Goal: Book appointment/travel/reservation

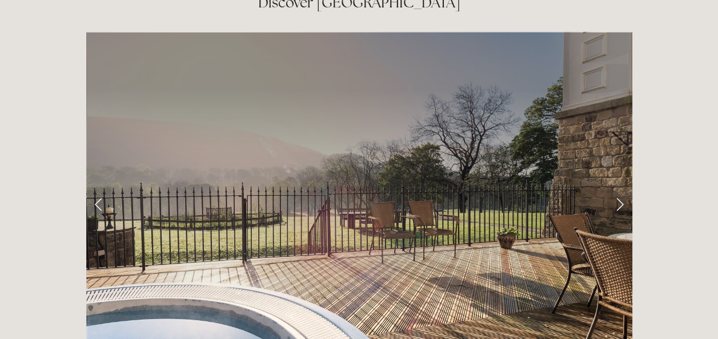
scroll to position [1797, 0]
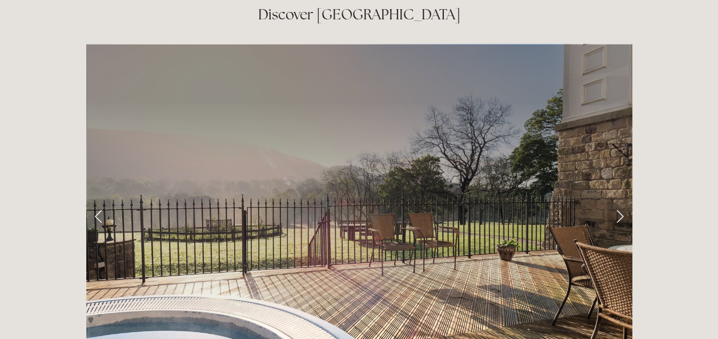
click at [615, 199] on link "Next Slide" at bounding box center [619, 216] width 25 height 34
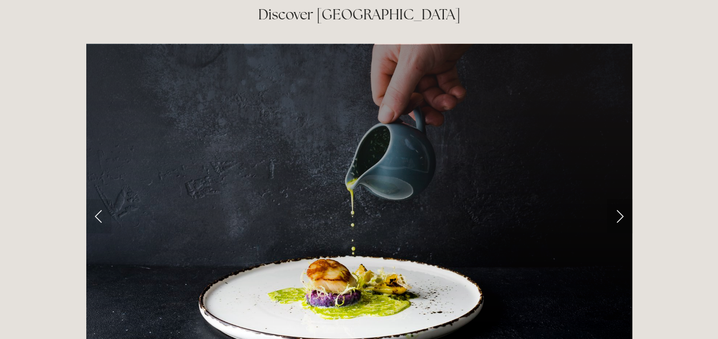
click at [615, 199] on link "Next Slide" at bounding box center [619, 216] width 25 height 34
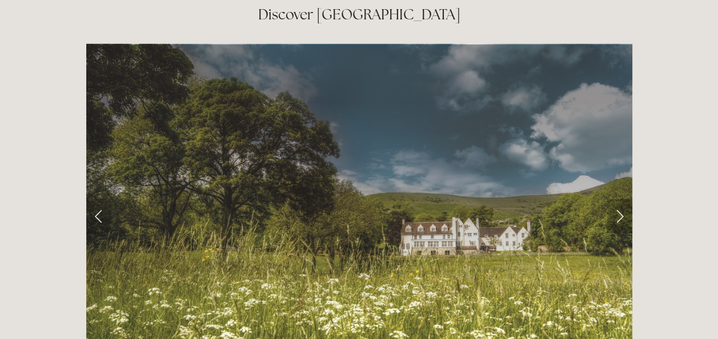
click at [615, 199] on link "Next Slide" at bounding box center [619, 216] width 25 height 34
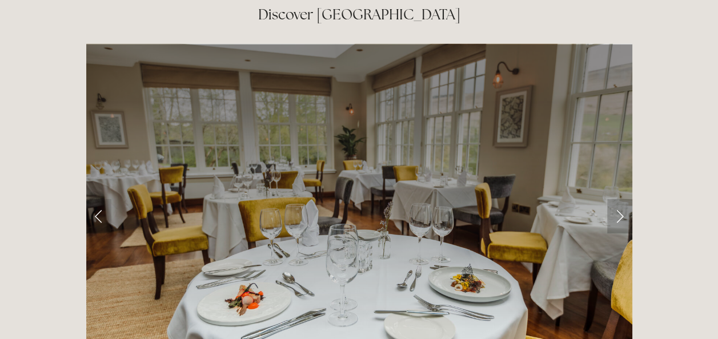
click at [615, 199] on link "Next Slide" at bounding box center [619, 216] width 25 height 34
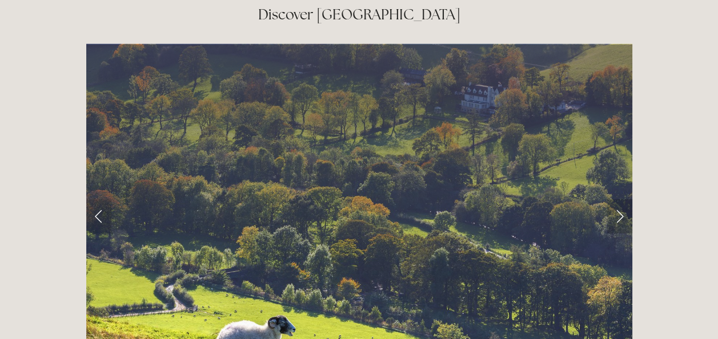
click at [615, 199] on link "Next Slide" at bounding box center [619, 216] width 25 height 34
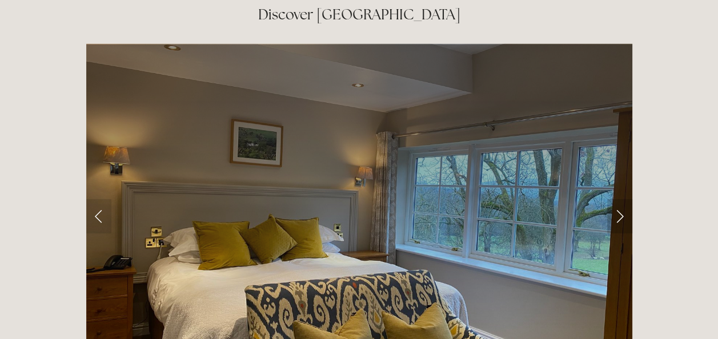
click at [614, 199] on link "Next Slide" at bounding box center [619, 216] width 25 height 34
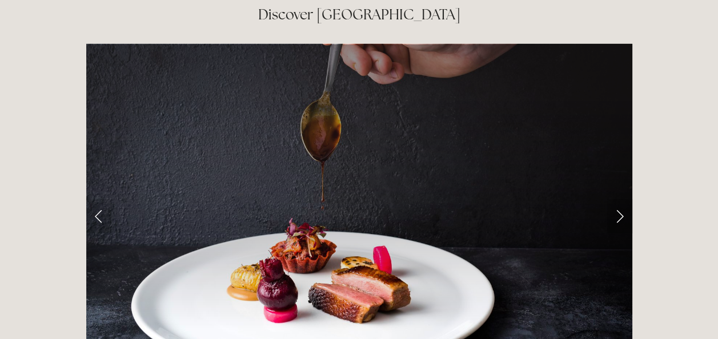
click at [614, 199] on link "Next Slide" at bounding box center [619, 216] width 25 height 34
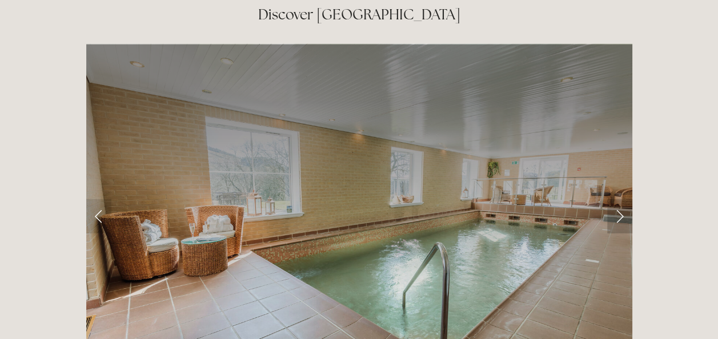
click at [614, 199] on link "Next Slide" at bounding box center [619, 216] width 25 height 34
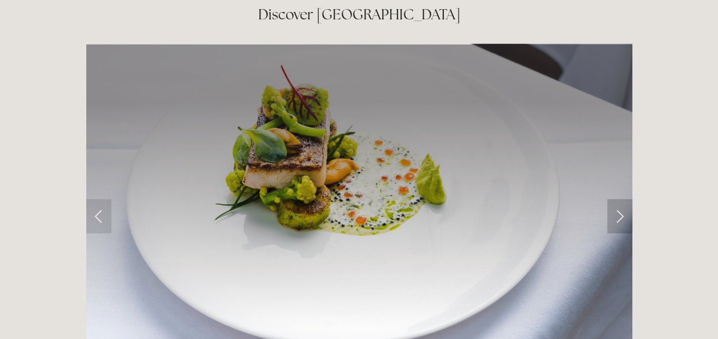
click at [614, 199] on link "Next Slide" at bounding box center [619, 216] width 25 height 34
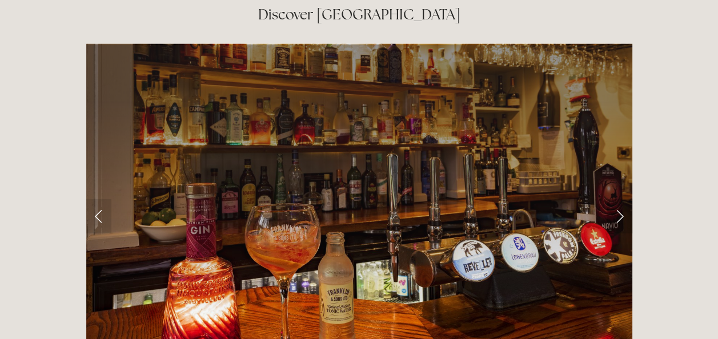
click at [614, 199] on link "Next Slide" at bounding box center [619, 216] width 25 height 34
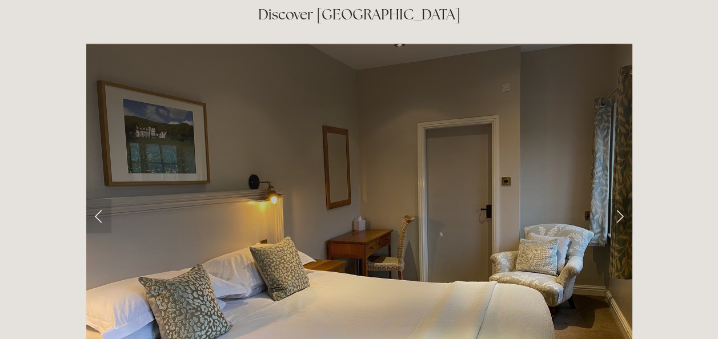
click at [614, 199] on link "Next Slide" at bounding box center [619, 216] width 25 height 34
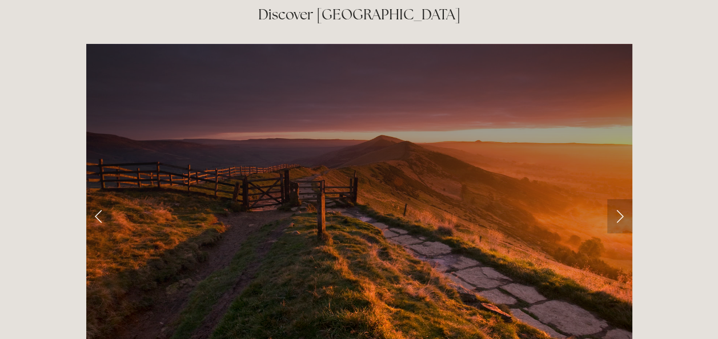
click at [614, 199] on link "Next Slide" at bounding box center [619, 216] width 25 height 34
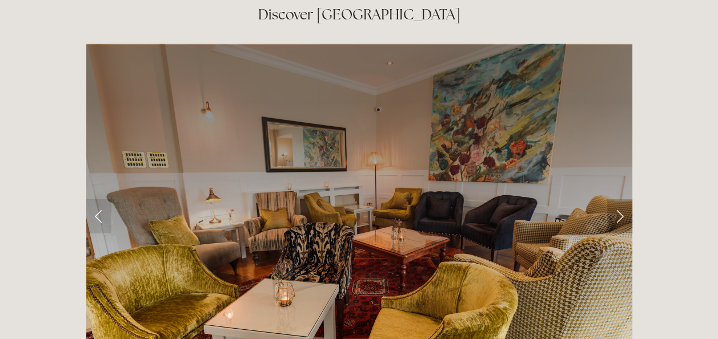
click at [614, 199] on link "Next Slide" at bounding box center [619, 216] width 25 height 34
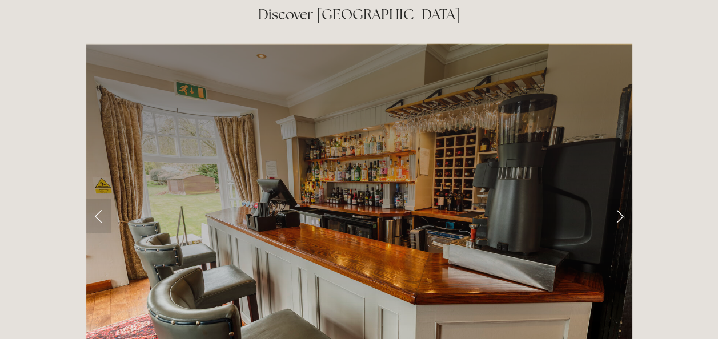
click at [614, 199] on link "Next Slide" at bounding box center [619, 216] width 25 height 34
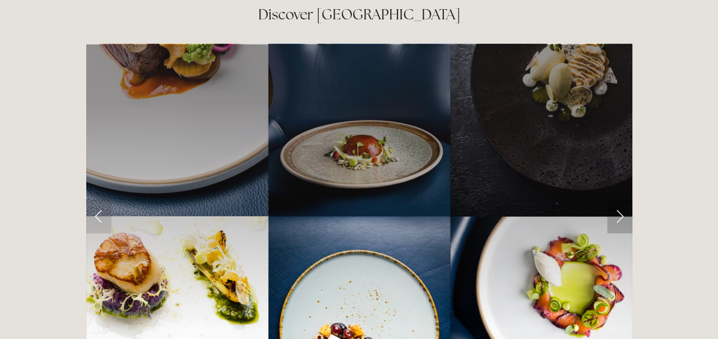
click at [614, 199] on link "Next Slide" at bounding box center [619, 216] width 25 height 34
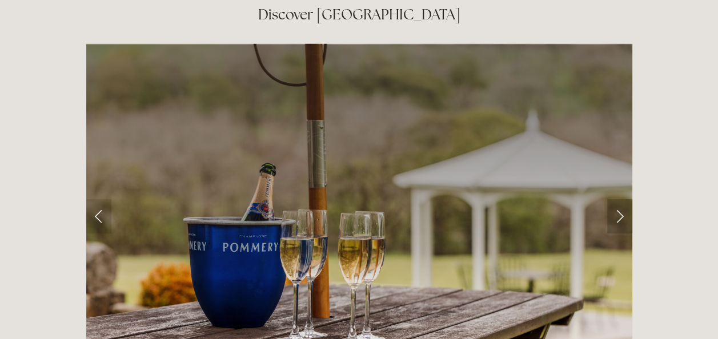
click at [614, 199] on link "Next Slide" at bounding box center [619, 216] width 25 height 34
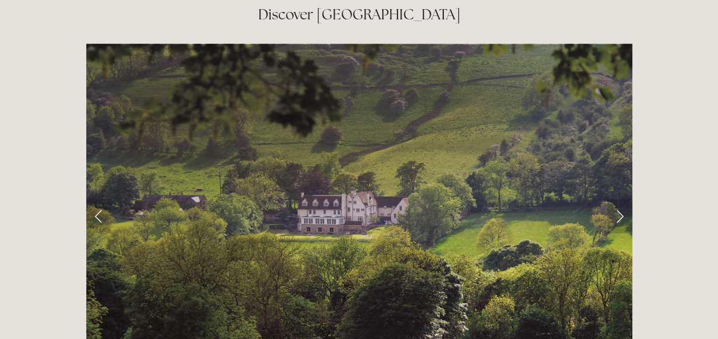
click at [614, 199] on link "Next Slide" at bounding box center [619, 216] width 25 height 34
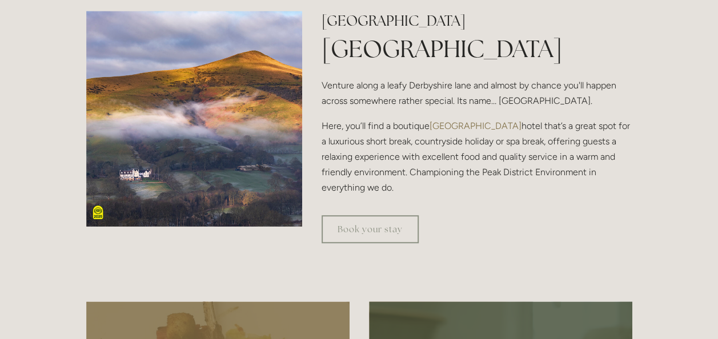
scroll to position [336, 0]
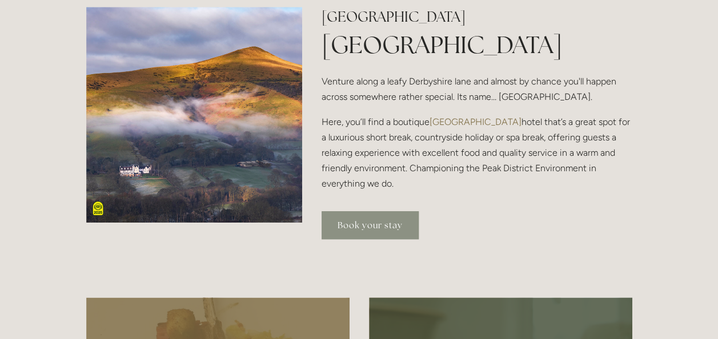
click at [371, 214] on link "Book your stay" at bounding box center [369, 225] width 97 height 28
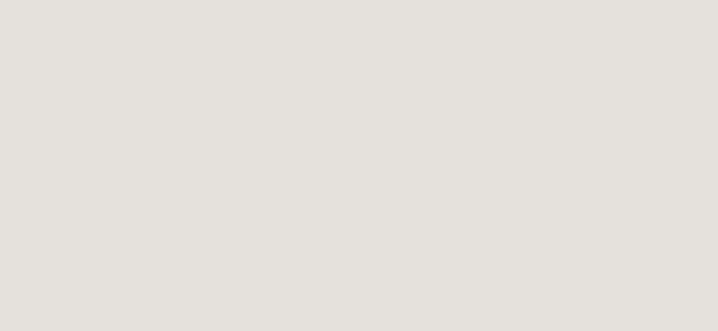
scroll to position [100, 0]
